Goal: Information Seeking & Learning: Check status

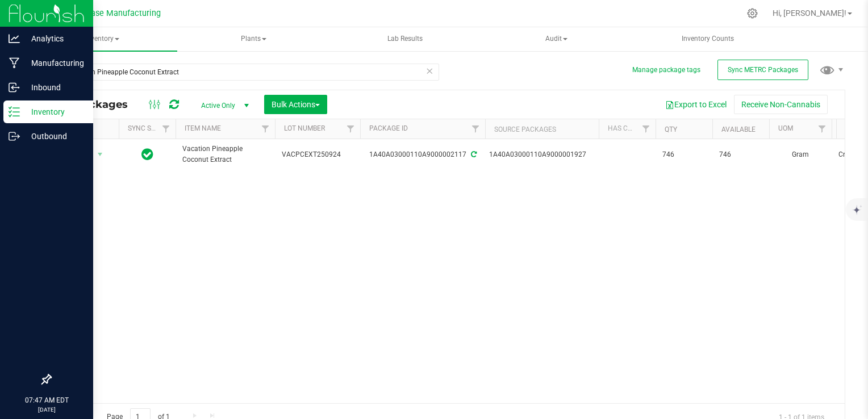
drag, startPoint x: 0, startPoint y: 0, endPoint x: 18, endPoint y: 110, distance: 111.7
click at [18, 110] on icon at bounding box center [14, 111] width 11 height 11
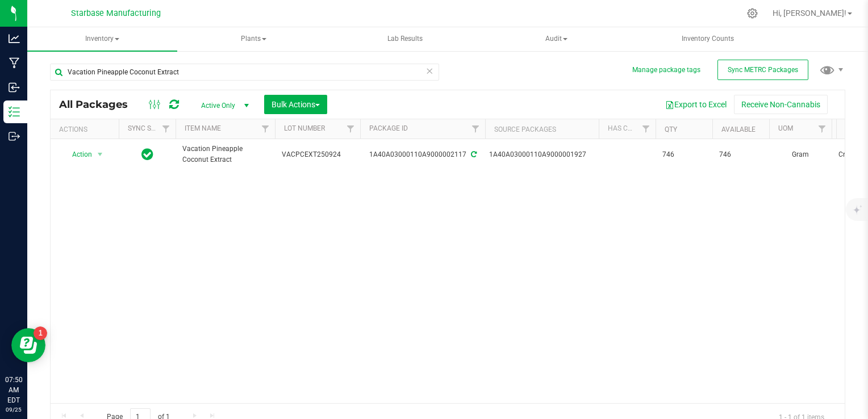
click at [426, 72] on icon at bounding box center [430, 71] width 8 height 14
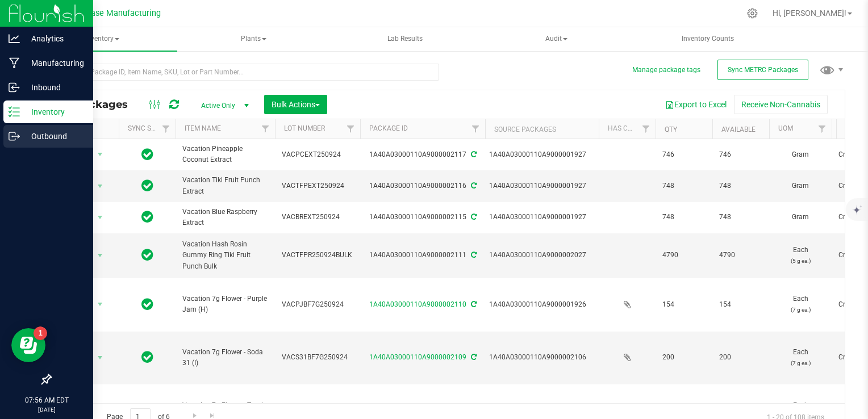
click at [18, 138] on icon at bounding box center [19, 137] width 2 height 2
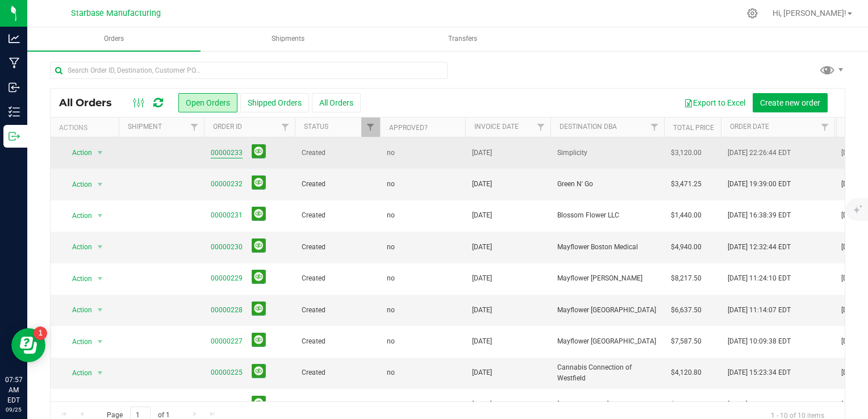
click at [222, 156] on link "00000233" at bounding box center [227, 153] width 32 height 11
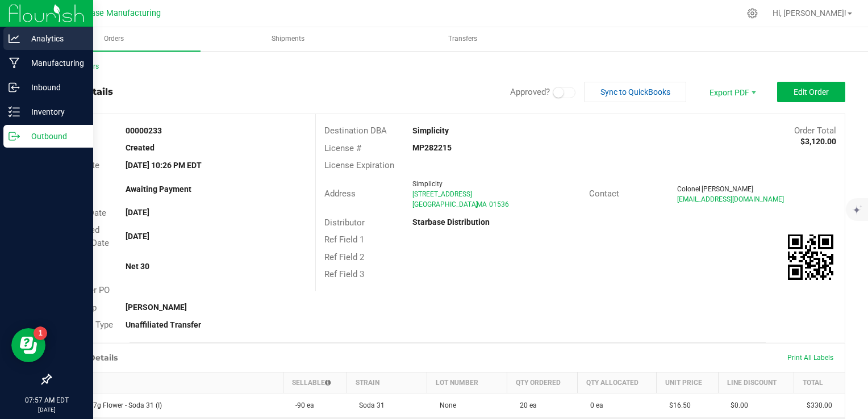
click at [20, 36] on p "Analytics" at bounding box center [54, 39] width 68 height 14
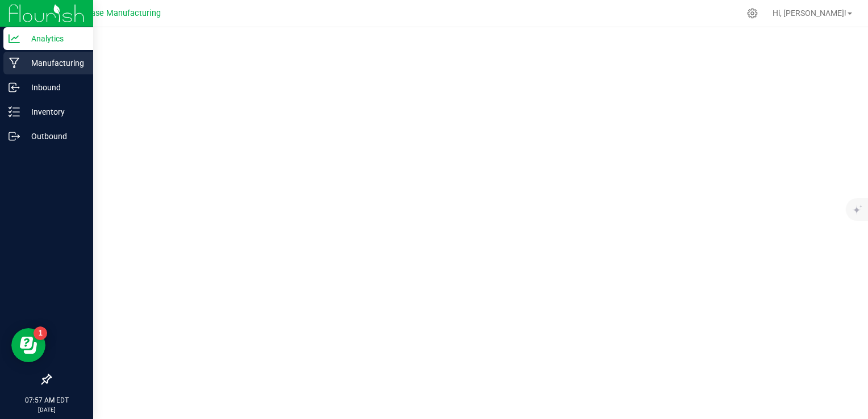
click at [32, 68] on p "Manufacturing" at bounding box center [54, 63] width 68 height 14
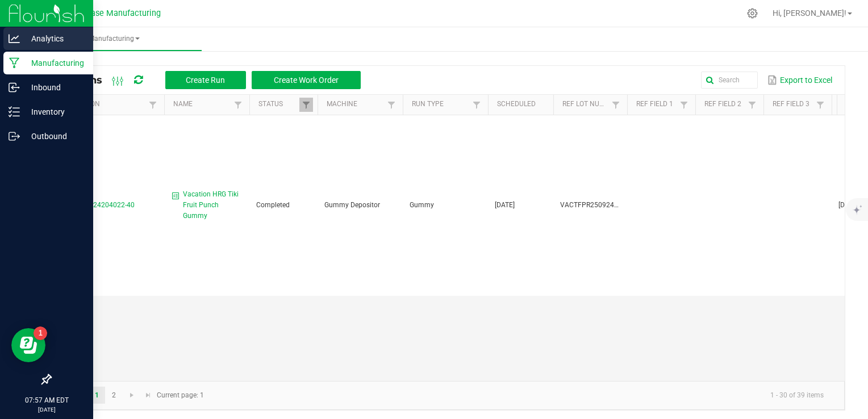
click at [35, 43] on p "Analytics" at bounding box center [54, 39] width 68 height 14
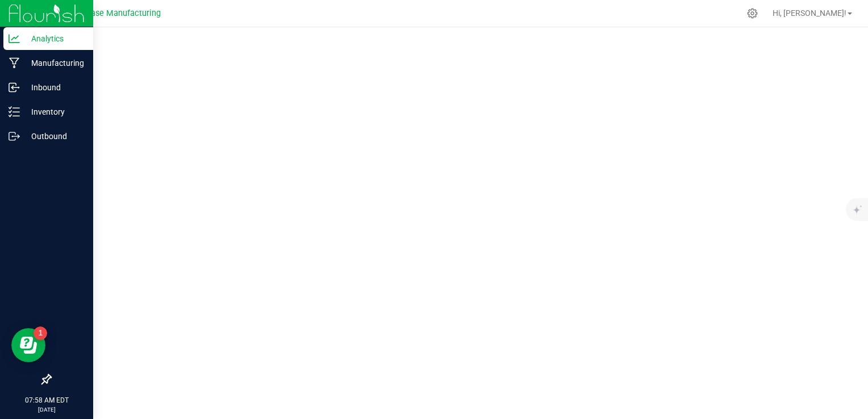
click at [20, 36] on p "Analytics" at bounding box center [54, 39] width 68 height 14
click at [27, 39] on p "Analytics" at bounding box center [54, 39] width 68 height 14
click at [36, 33] on p "Analytics" at bounding box center [54, 39] width 68 height 14
click at [11, 69] on div "Manufacturing" at bounding box center [48, 63] width 90 height 23
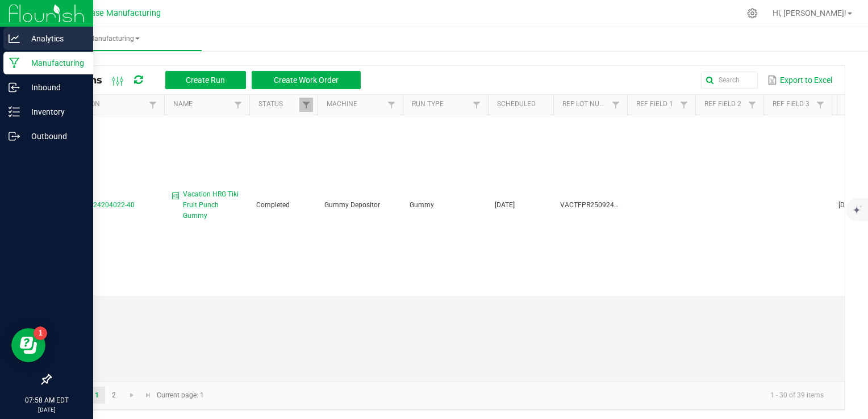
click at [30, 43] on p "Analytics" at bounding box center [54, 39] width 68 height 14
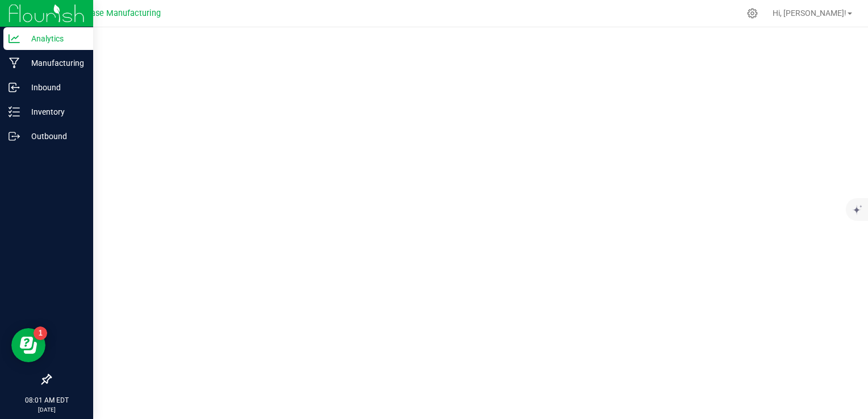
click at [11, 42] on icon at bounding box center [14, 38] width 11 height 9
click at [24, 69] on p "Manufacturing" at bounding box center [54, 63] width 68 height 14
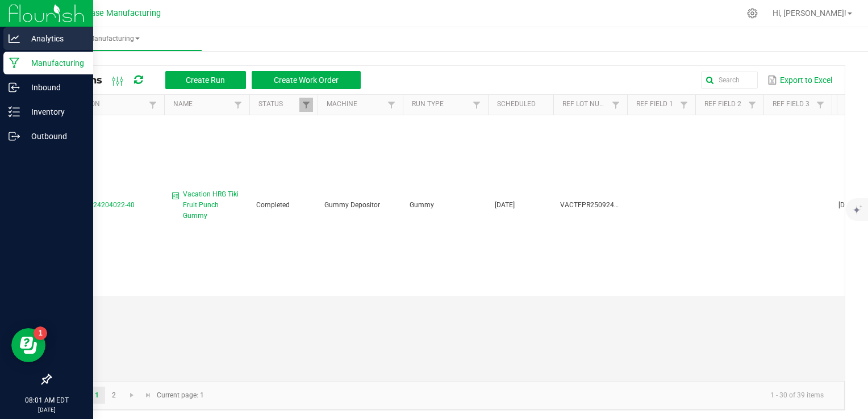
click at [32, 42] on p "Analytics" at bounding box center [54, 39] width 68 height 14
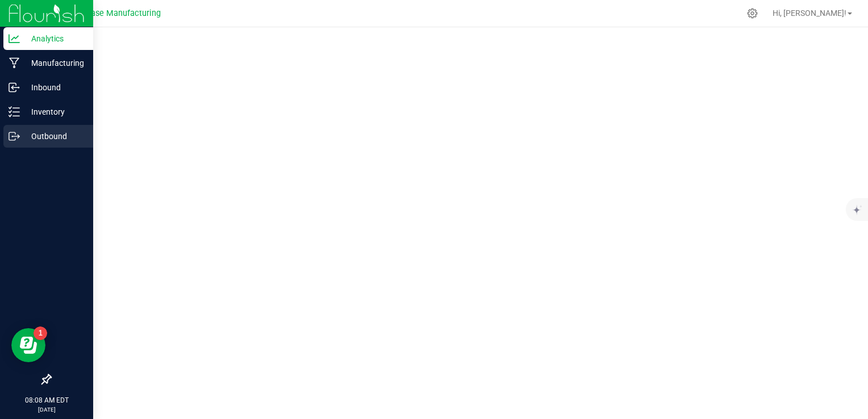
click at [27, 132] on p "Outbound" at bounding box center [54, 137] width 68 height 14
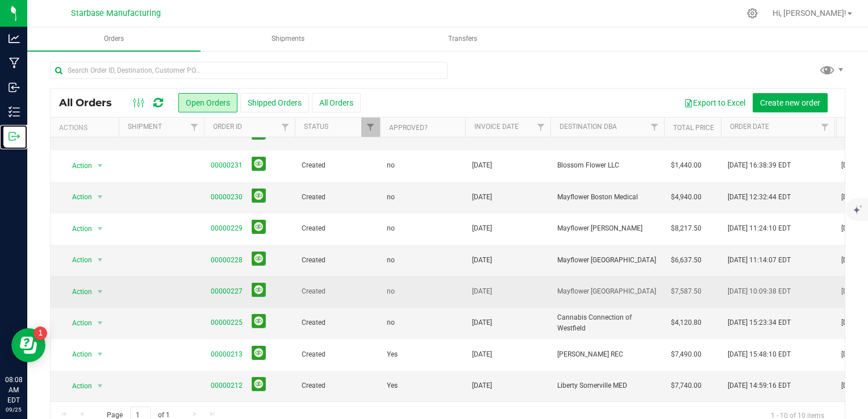
scroll to position [57, 0]
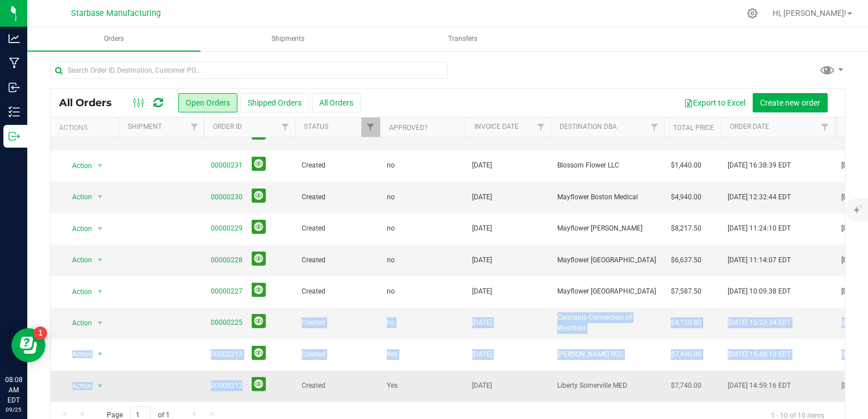
drag, startPoint x: 290, startPoint y: 319, endPoint x: 290, endPoint y: 369, distance: 49.4
click at [293, 373] on td "00000212" at bounding box center [249, 386] width 91 height 31
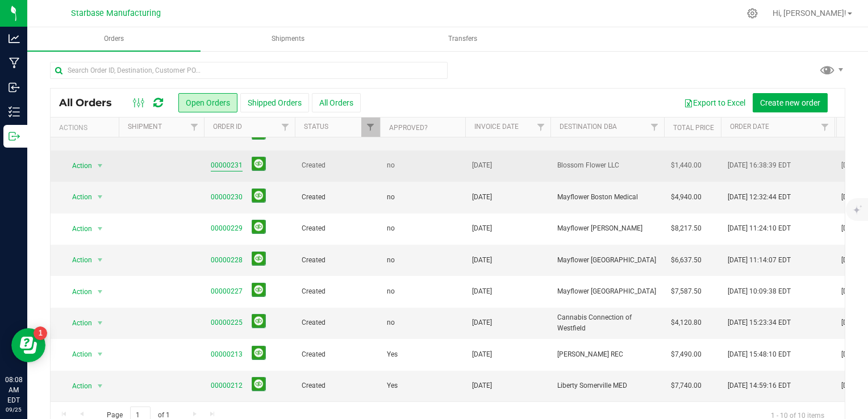
click at [215, 160] on link "00000231" at bounding box center [227, 165] width 32 height 11
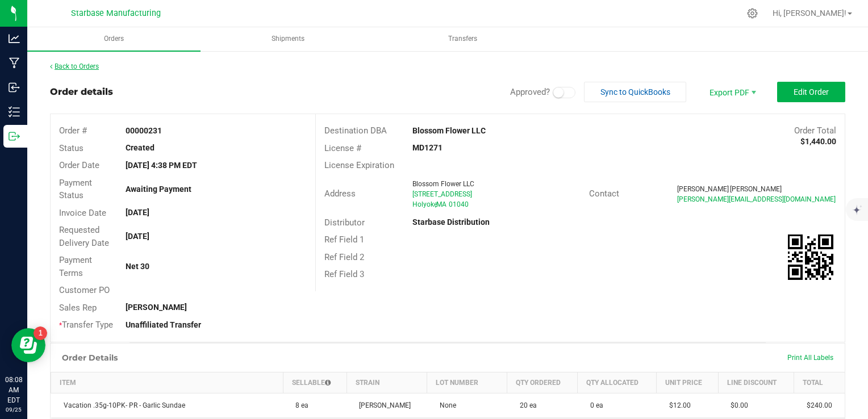
click at [77, 66] on link "Back to Orders" at bounding box center [74, 67] width 49 height 8
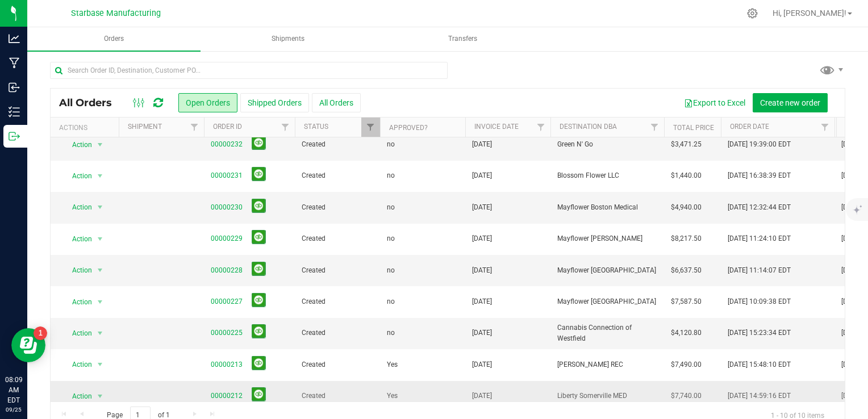
scroll to position [57, 0]
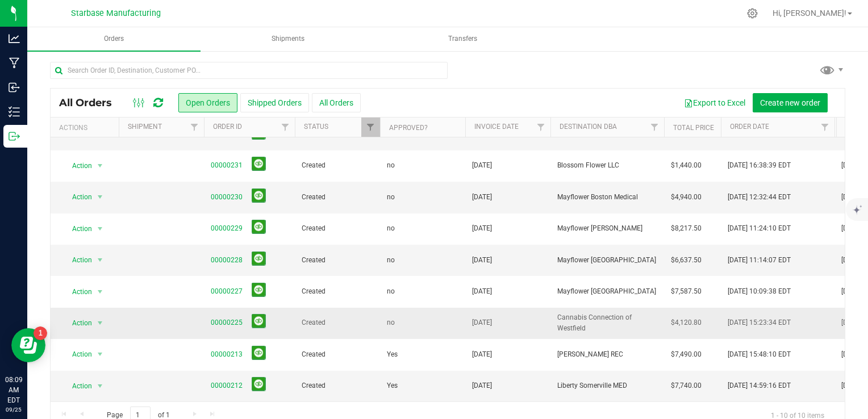
click at [582, 319] on span "Cannabis Connection of Westfield" at bounding box center [608, 324] width 100 height 22
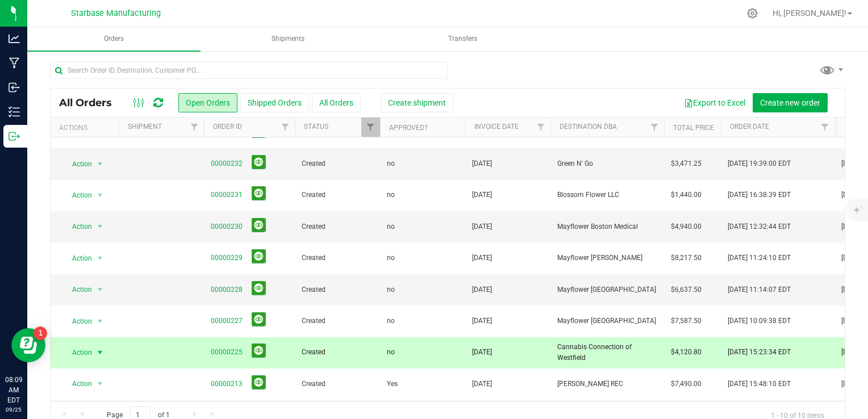
scroll to position [0, 0]
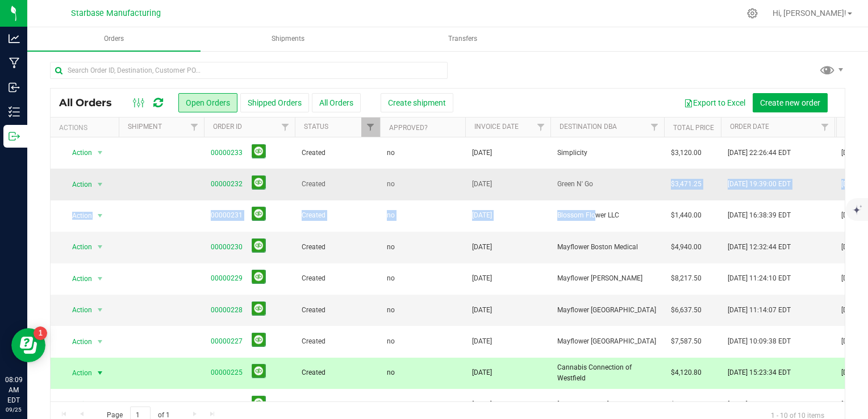
drag, startPoint x: 565, startPoint y: 215, endPoint x: 564, endPoint y: 186, distance: 28.4
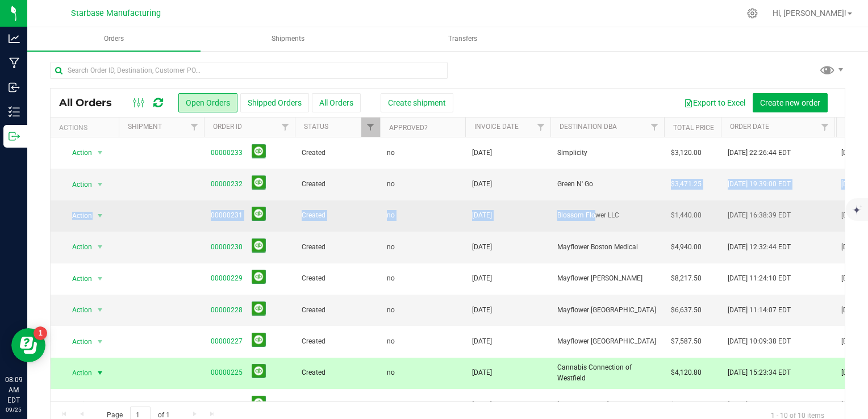
drag, startPoint x: 564, startPoint y: 186, endPoint x: 581, endPoint y: 213, distance: 32.0
click at [581, 213] on span "Blossom Flower LLC" at bounding box center [608, 215] width 100 height 11
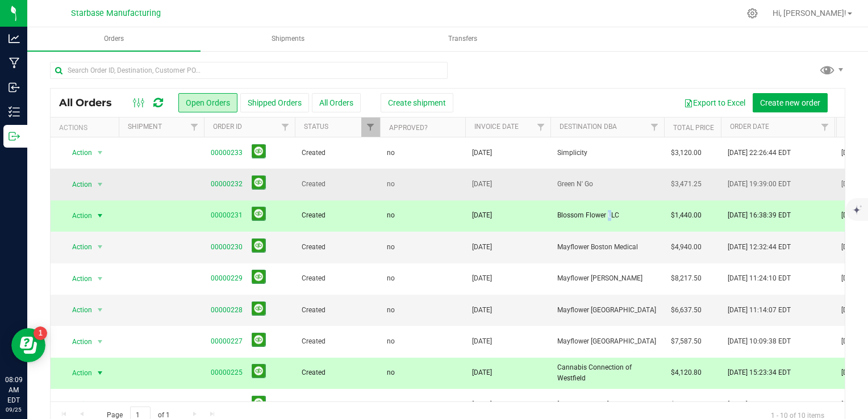
drag, startPoint x: 581, startPoint y: 213, endPoint x: 583, endPoint y: 185, distance: 28.5
click at [583, 185] on span "Green N' Go" at bounding box center [608, 184] width 100 height 11
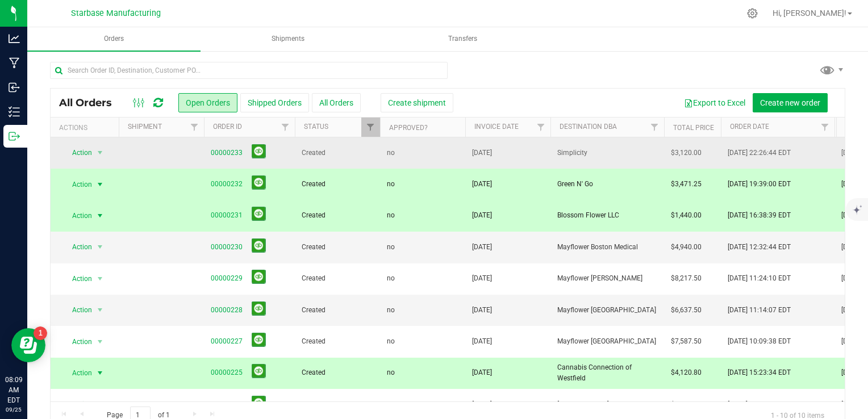
drag, startPoint x: 583, startPoint y: 185, endPoint x: 560, endPoint y: 153, distance: 38.7
click at [560, 153] on span "Simplicity" at bounding box center [608, 153] width 100 height 11
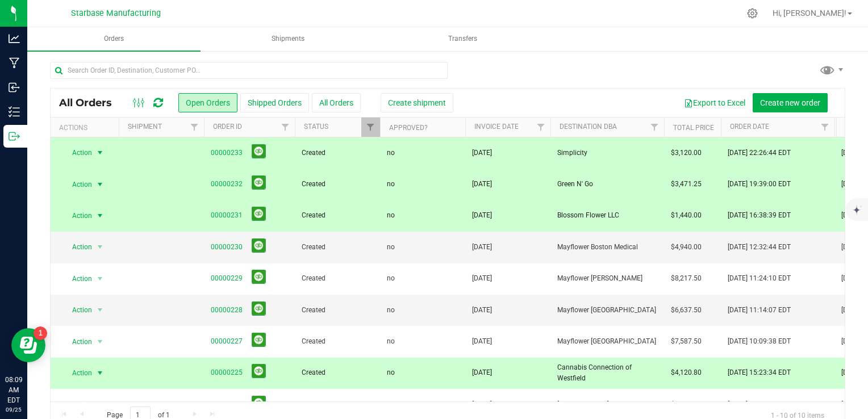
click at [563, 213] on span "Blossom Flower LLC" at bounding box center [608, 215] width 100 height 11
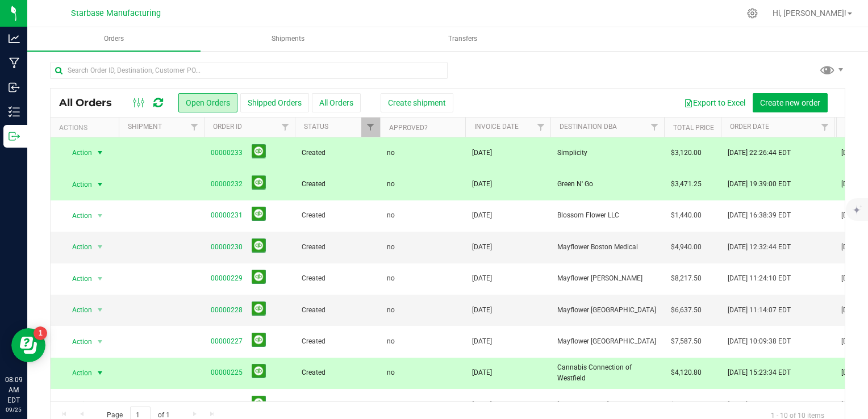
click at [563, 193] on td "Green N' Go" at bounding box center [608, 184] width 114 height 31
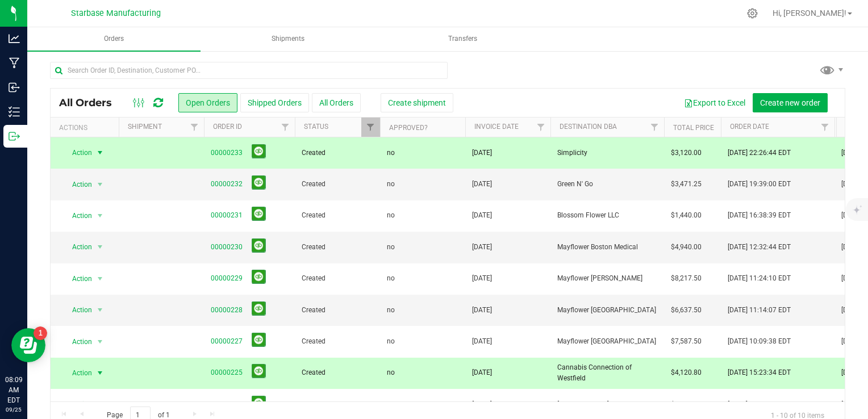
click at [551, 152] on td "Simplicity" at bounding box center [608, 153] width 114 height 31
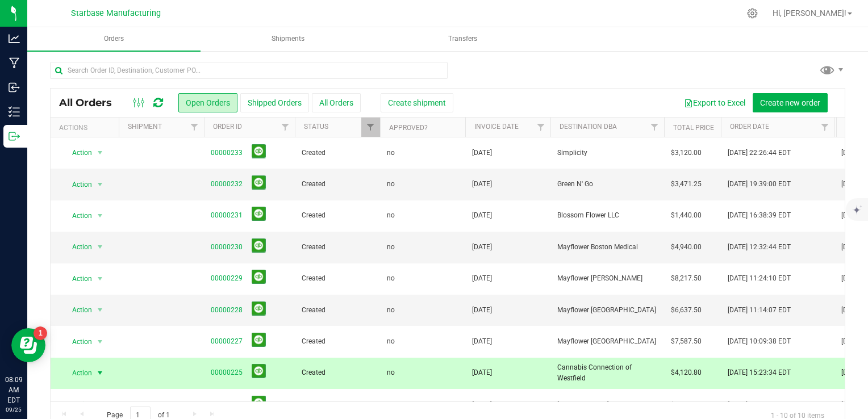
click at [573, 376] on span "Cannabis Connection of Westfield" at bounding box center [608, 374] width 100 height 22
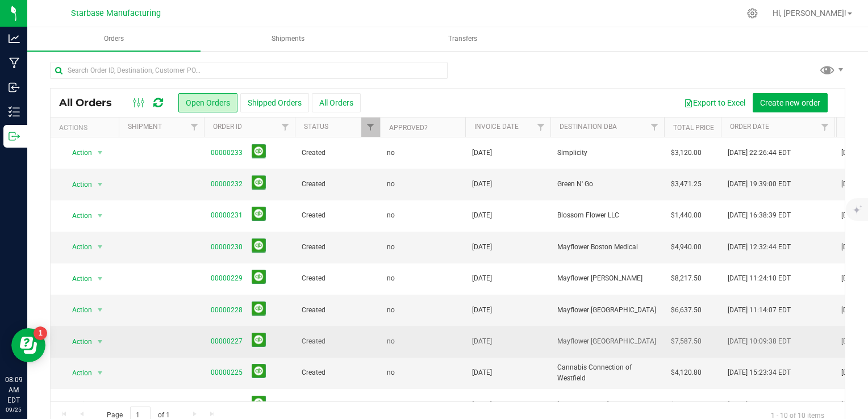
scroll to position [57, 0]
